Goal: Task Accomplishment & Management: Use online tool/utility

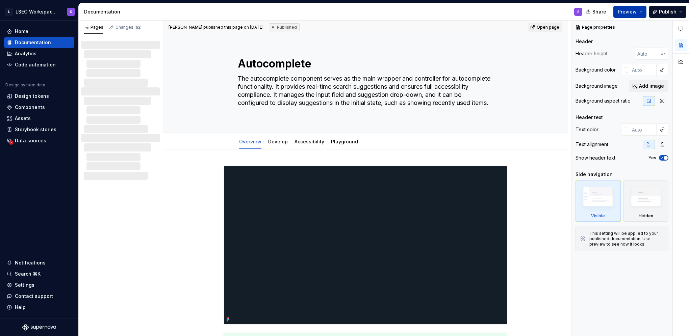
click at [627, 13] on span "Preview" at bounding box center [626, 11] width 19 height 7
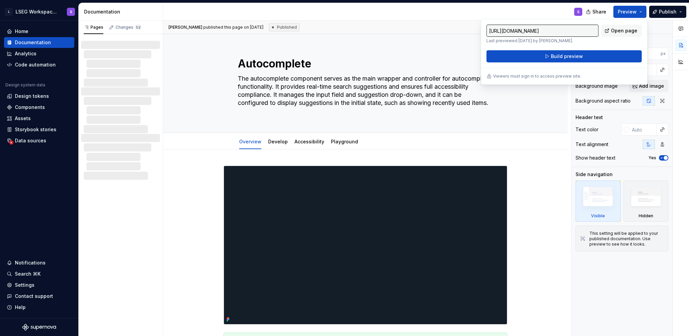
click at [549, 9] on div "S" at bounding box center [375, 12] width 424 height 18
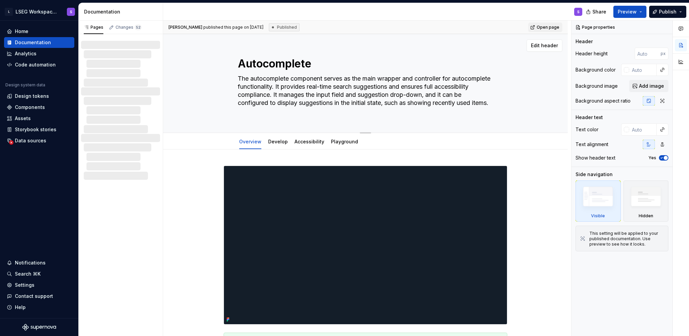
type textarea "*"
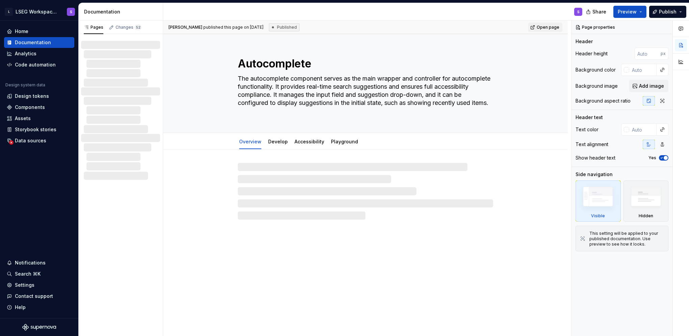
click at [679, 14] on button "Publish" at bounding box center [667, 12] width 37 height 12
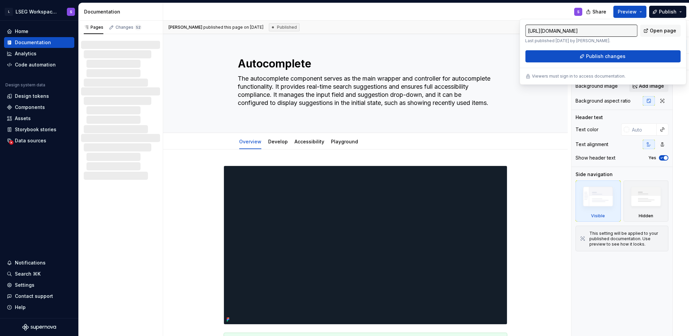
click at [629, 33] on input "[URL][DOMAIN_NAME]" at bounding box center [581, 31] width 112 height 12
drag, startPoint x: 629, startPoint y: 31, endPoint x: 650, endPoint y: 31, distance: 20.9
click at [650, 31] on div "[URL][DOMAIN_NAME] Last published [DATE] by [PERSON_NAME]. Open page" at bounding box center [602, 34] width 155 height 19
click at [596, 32] on input "[URL][DOMAIN_NAME]" at bounding box center [581, 31] width 112 height 12
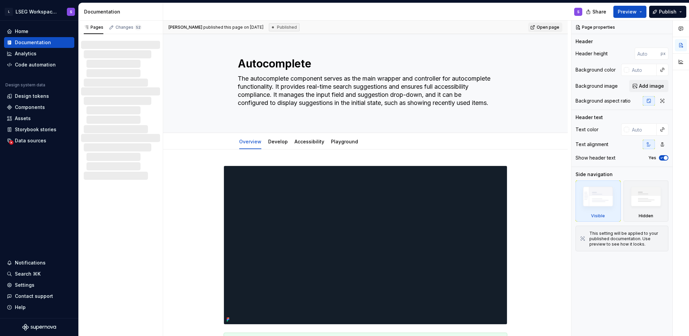
click at [520, 16] on div "S" at bounding box center [375, 12] width 424 height 18
type textarea "*"
click at [34, 133] on div "Storybook stories" at bounding box center [36, 129] width 42 height 7
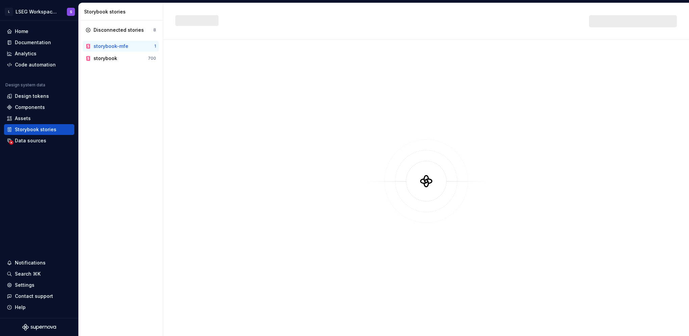
click at [113, 44] on div "storybook-mfe" at bounding box center [111, 46] width 35 height 7
